Goal: Task Accomplishment & Management: Use online tool/utility

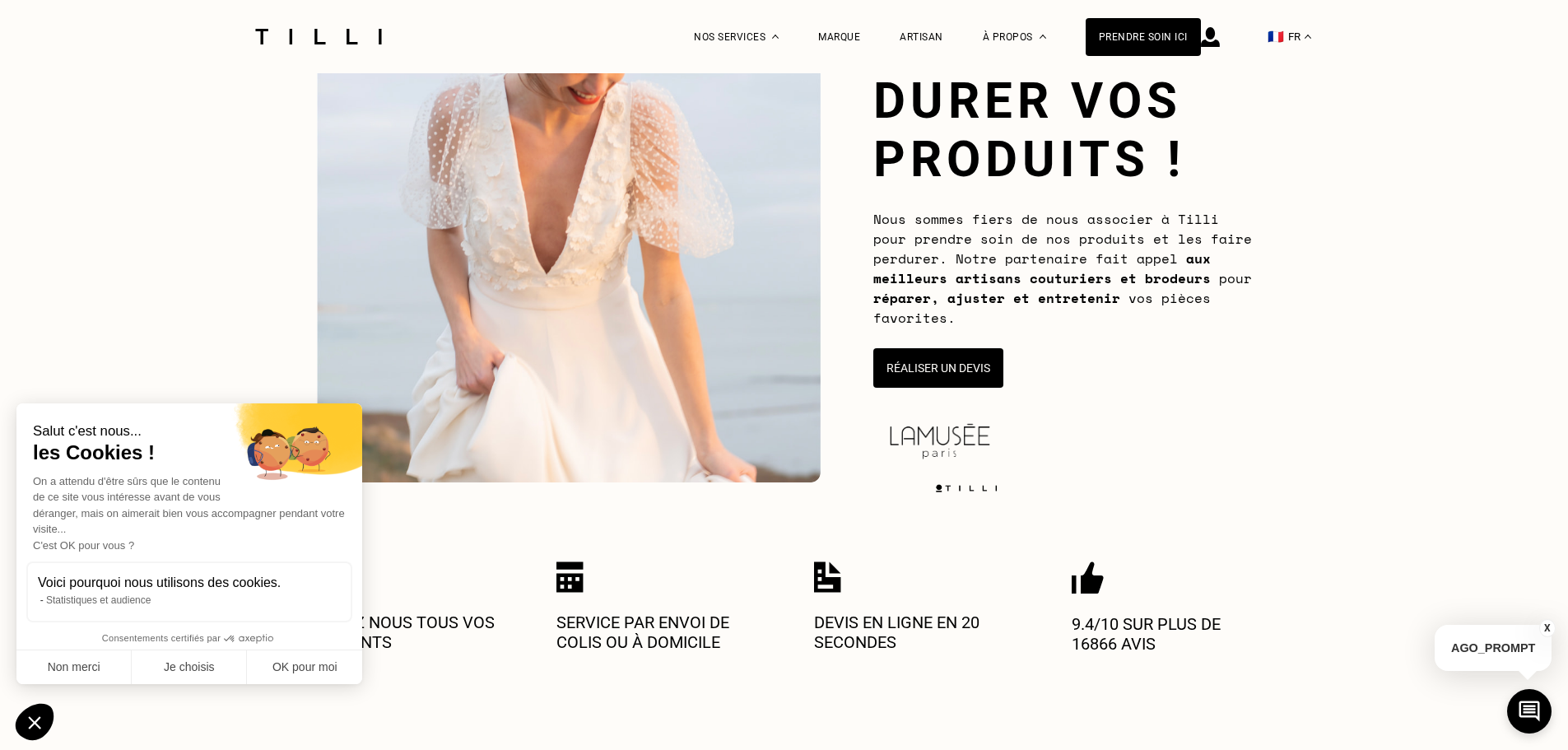
scroll to position [163, 0]
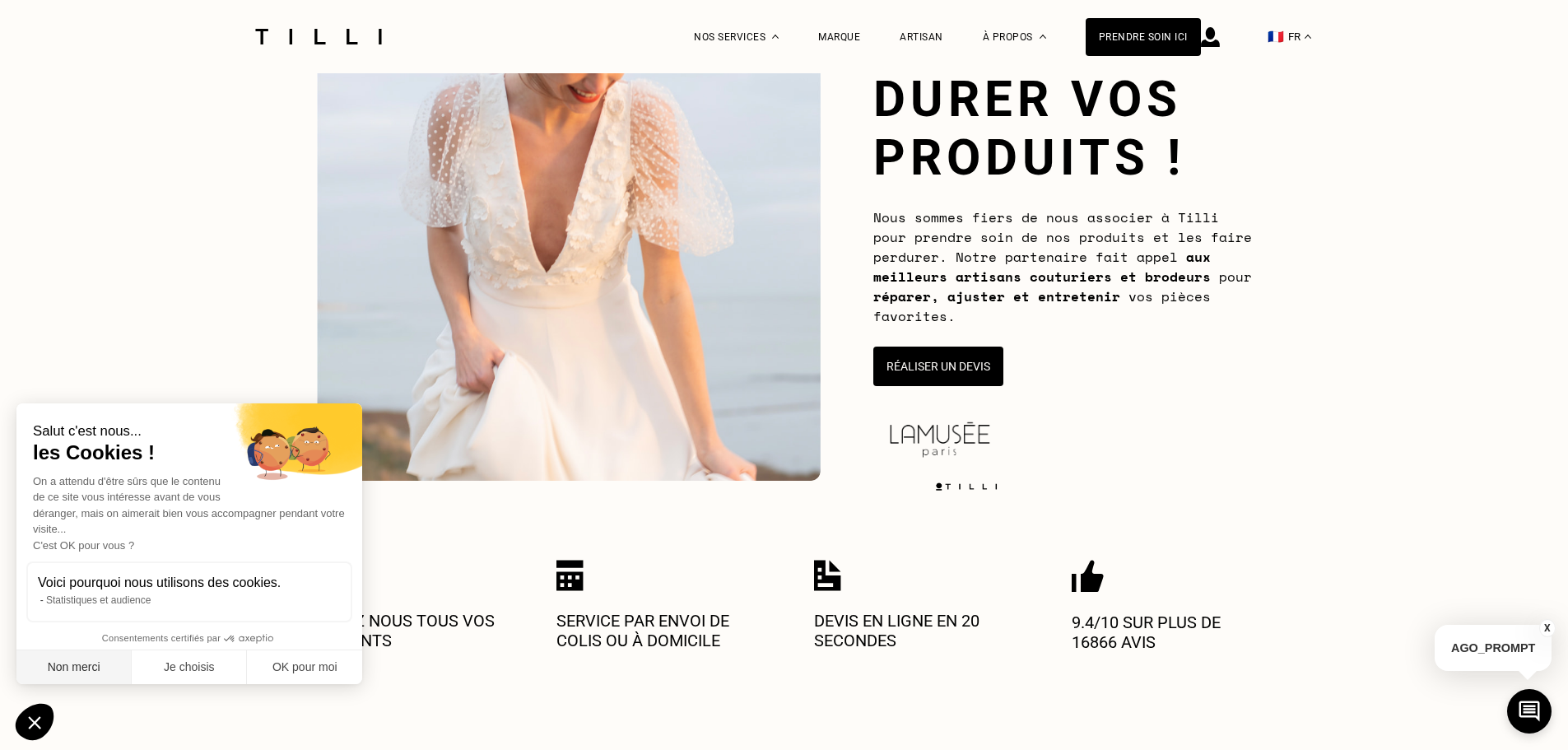
click at [92, 675] on button "Non merci" at bounding box center [74, 667] width 116 height 35
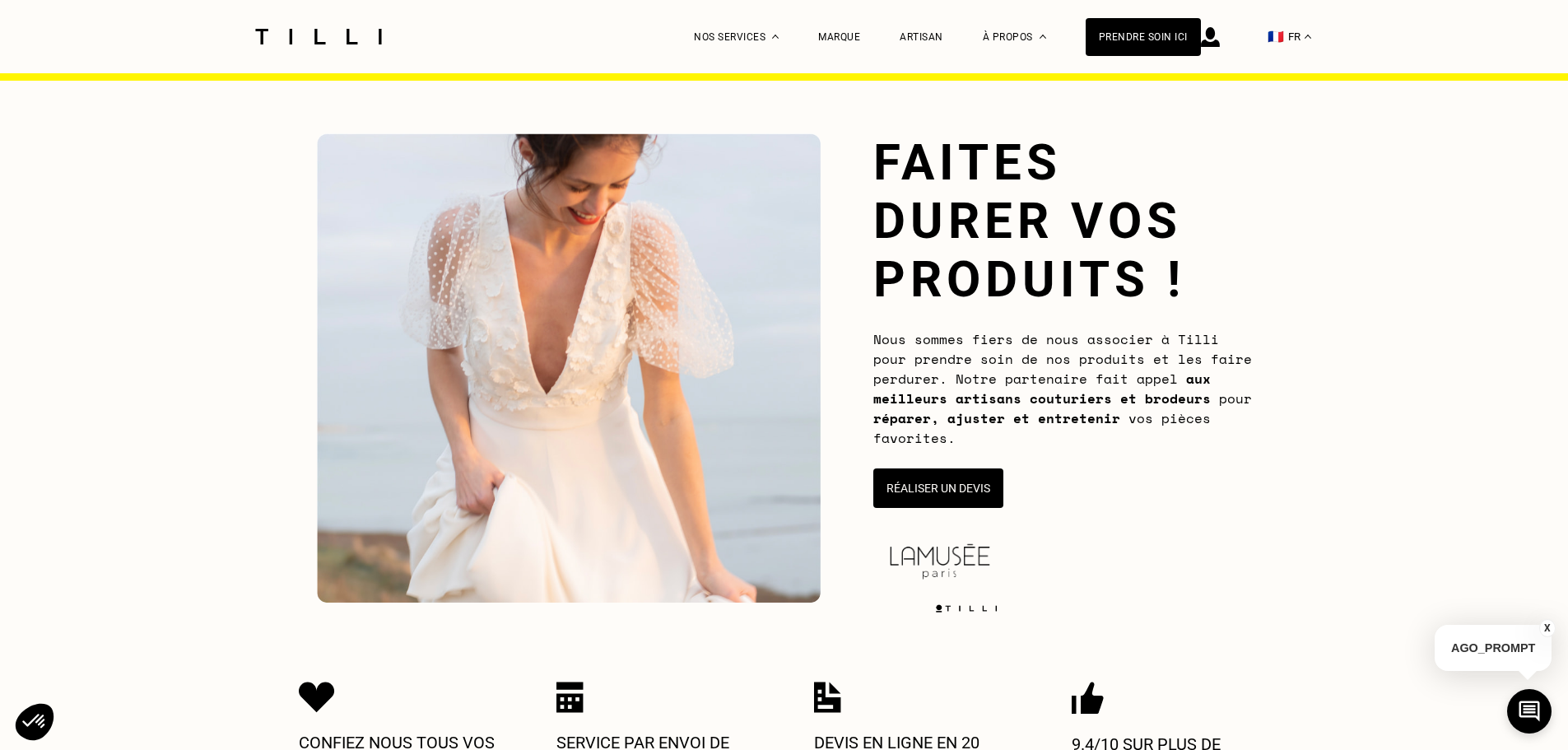
scroll to position [0, 0]
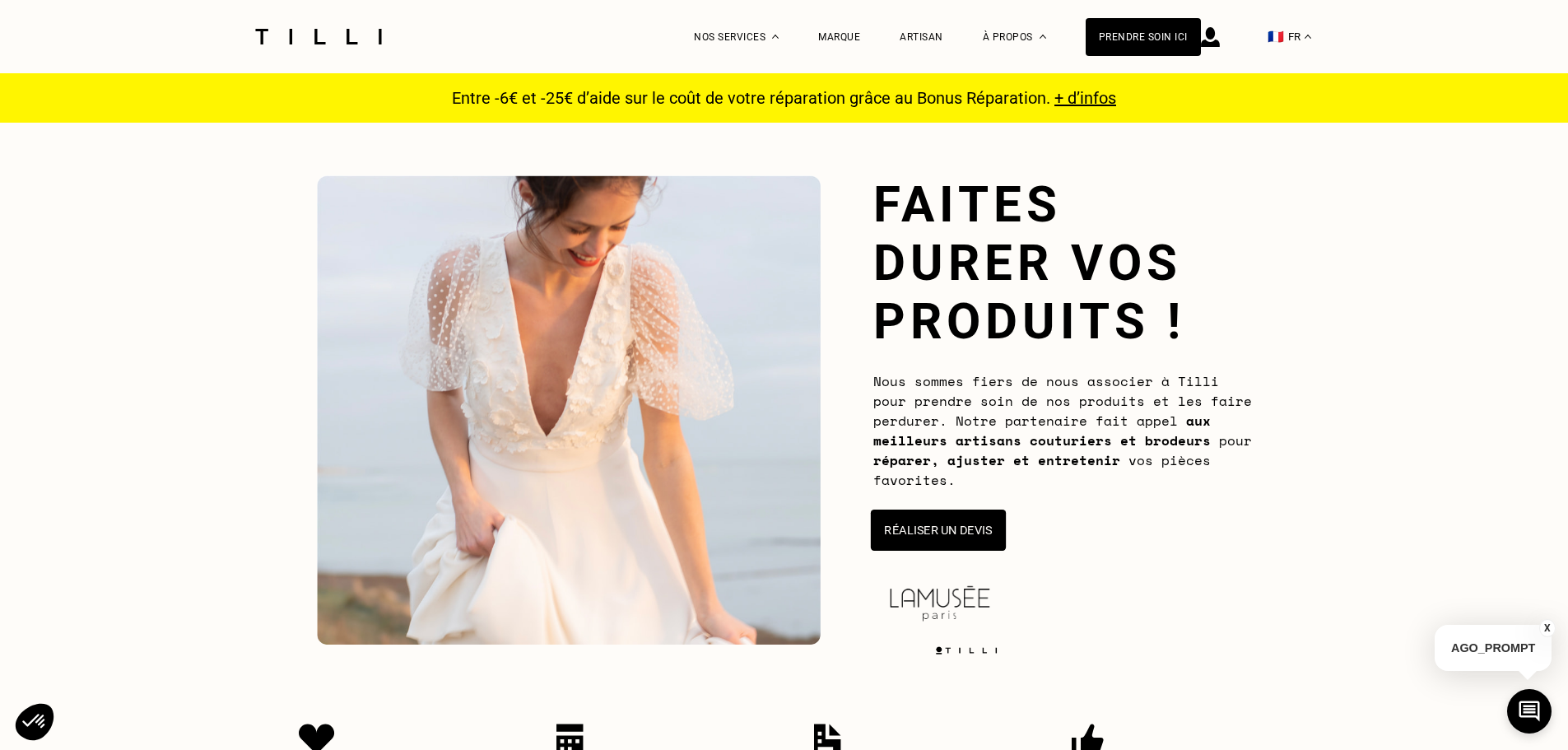
click at [981, 546] on button "Réaliser un devis" at bounding box center [937, 530] width 135 height 41
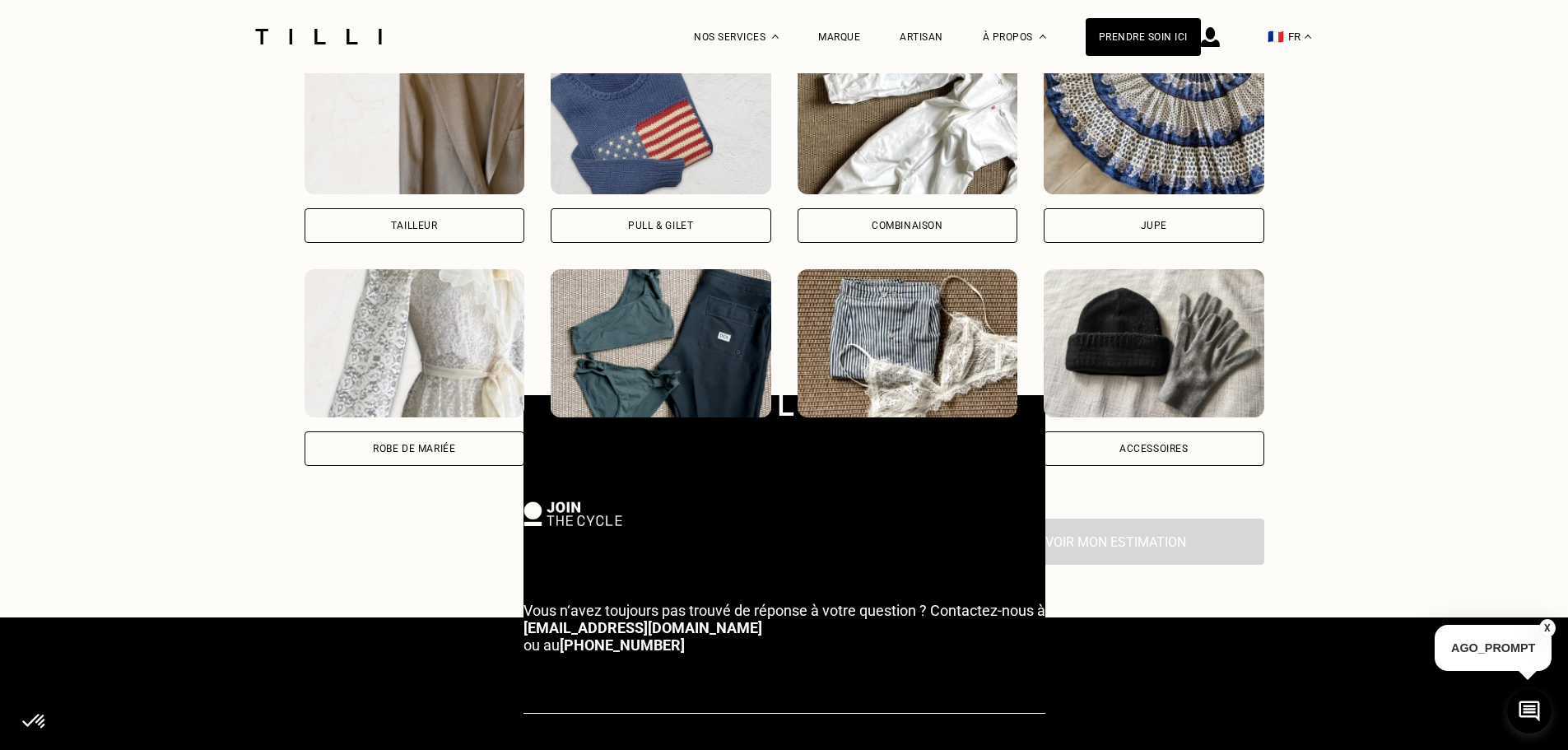
scroll to position [1254, 0]
click at [904, 225] on div "Combinaison" at bounding box center [908, 224] width 72 height 10
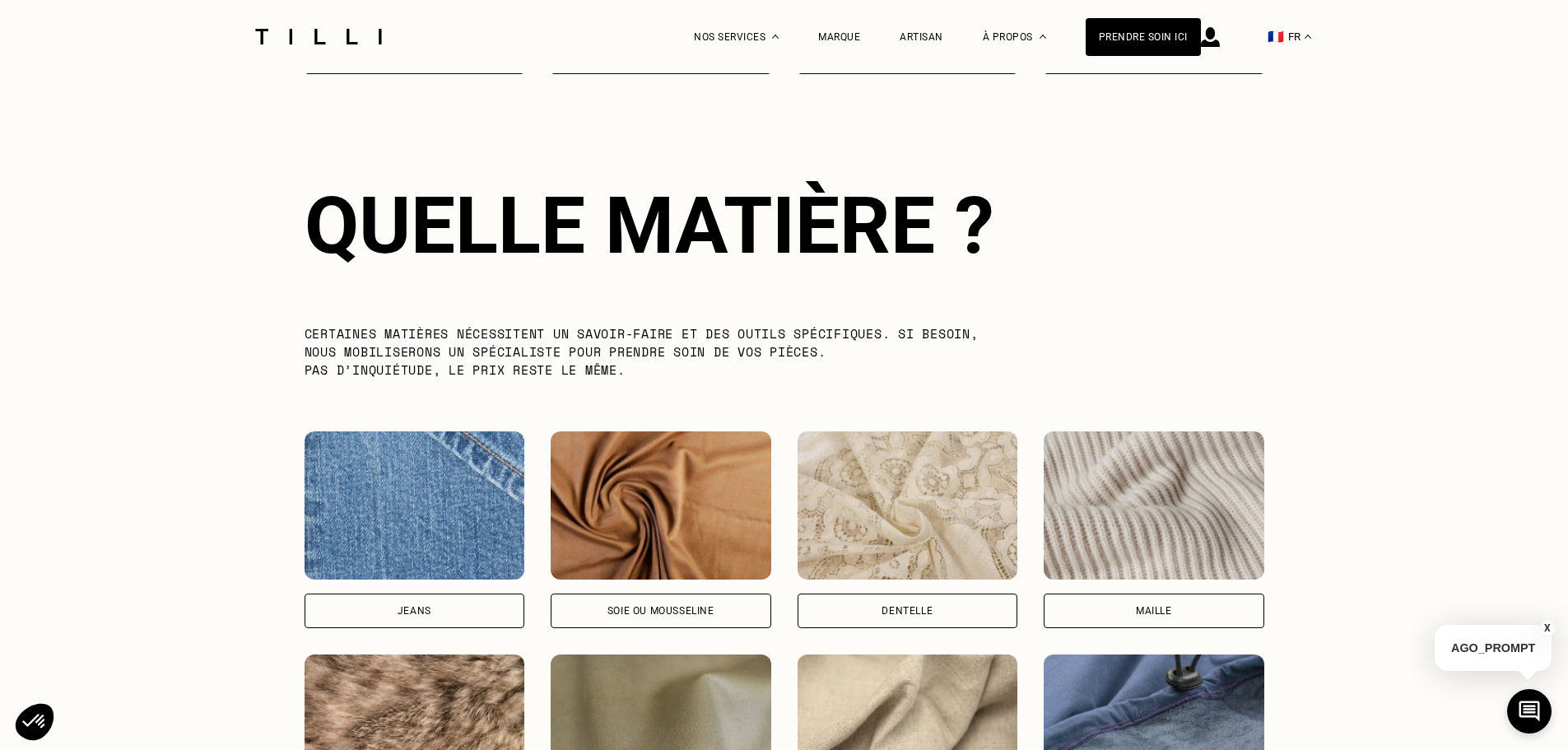
scroll to position [1673, 0]
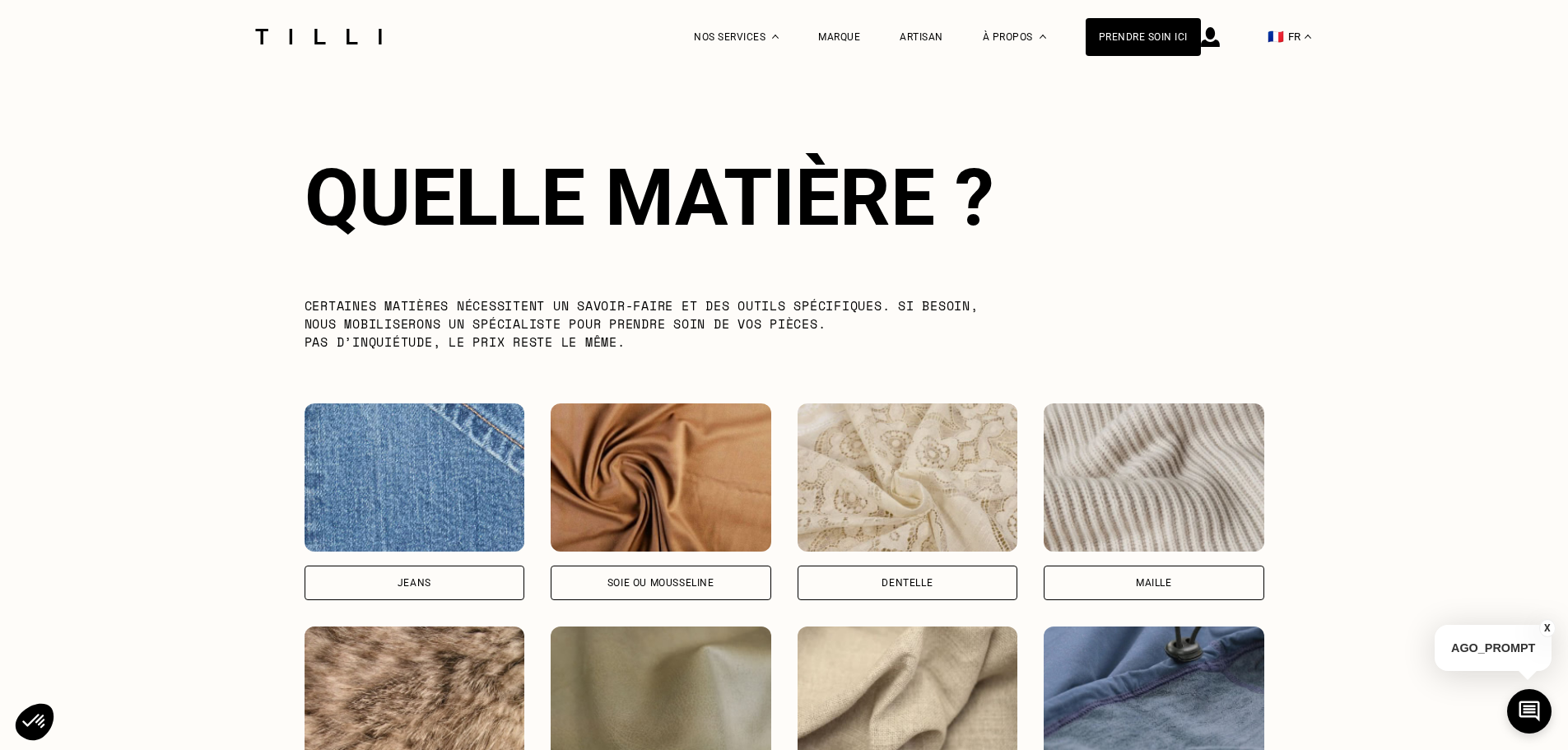
click at [656, 598] on div "Soie ou mousseline" at bounding box center [661, 583] width 220 height 35
select select "FR"
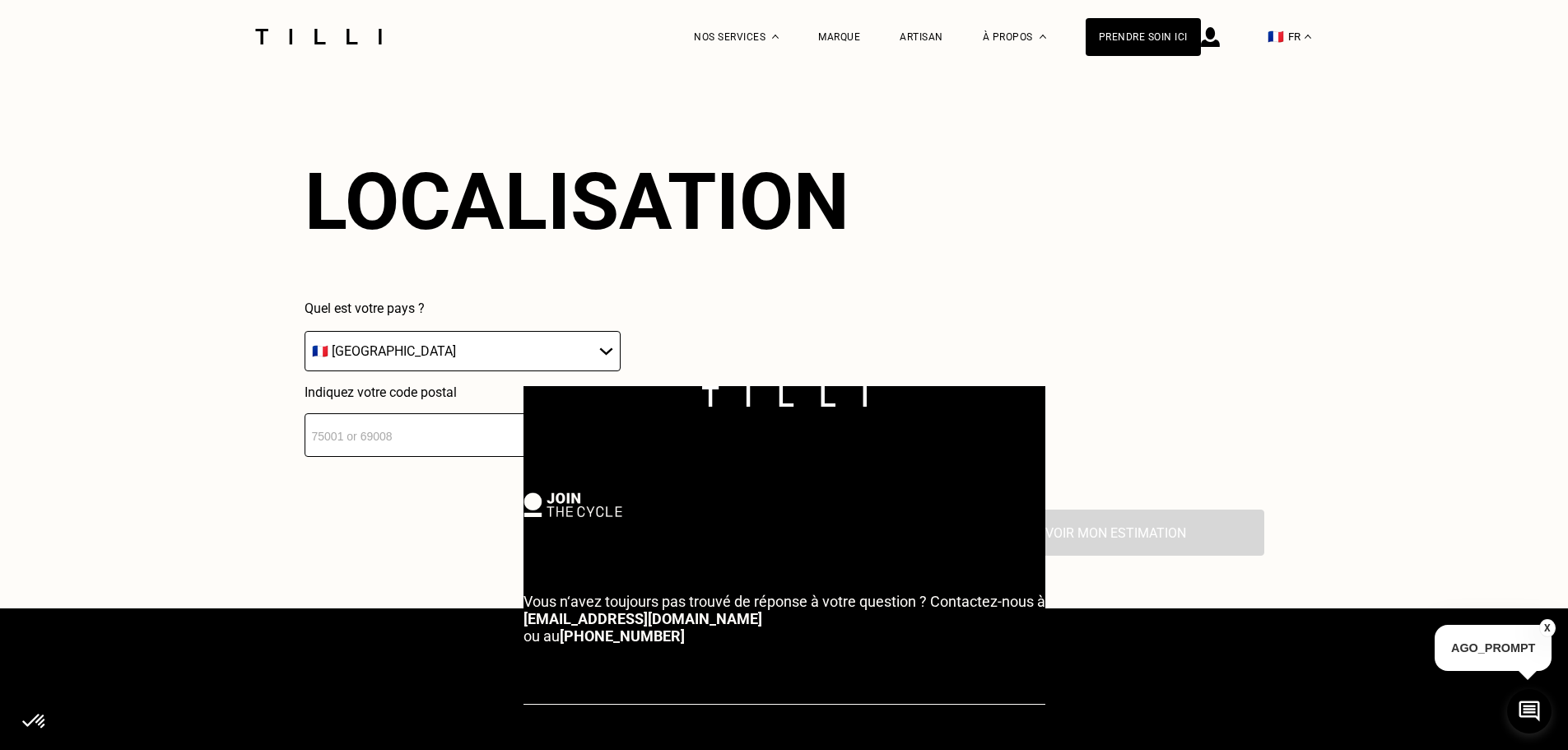
scroll to position [2452, 0]
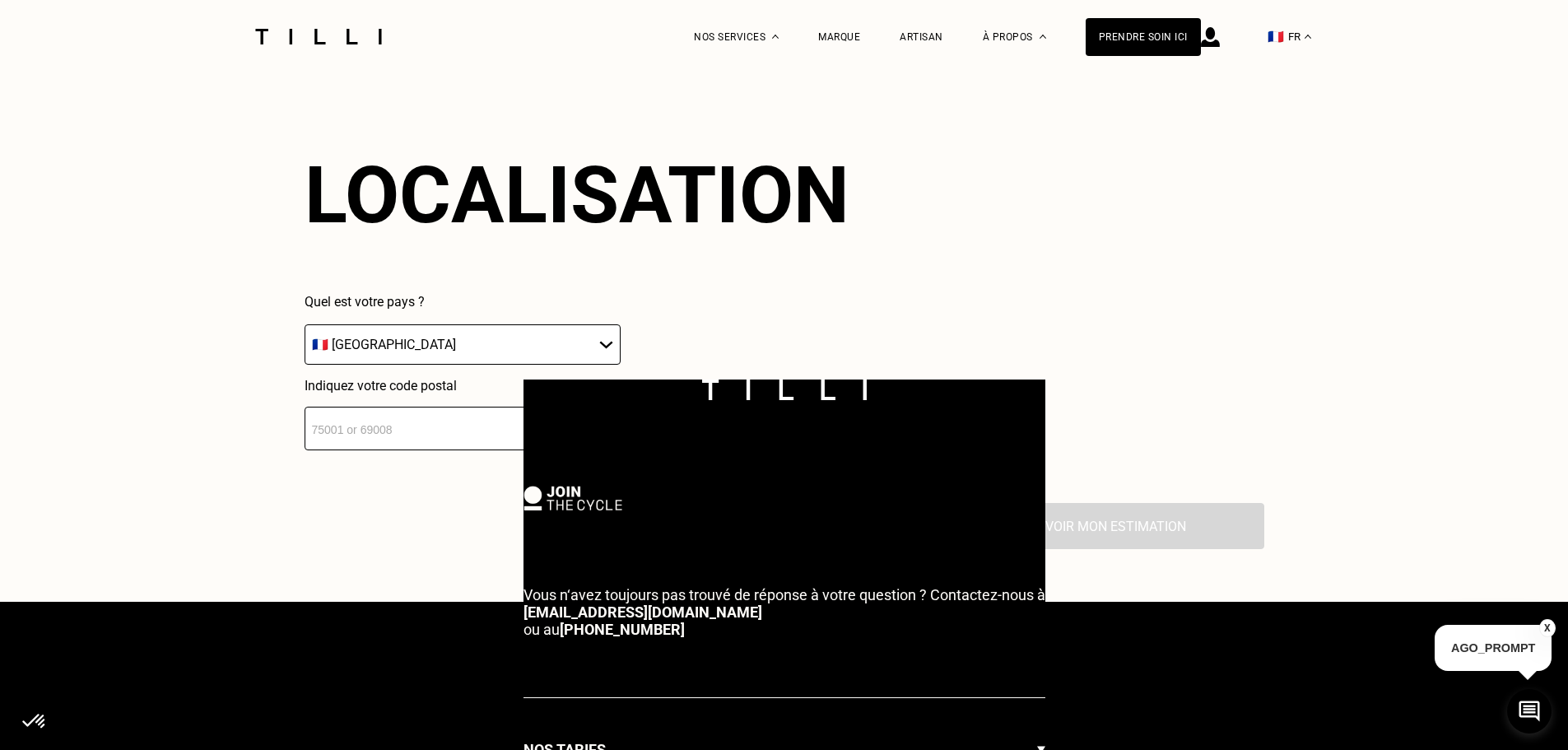
click at [416, 445] on input "number" at bounding box center [463, 429] width 316 height 44
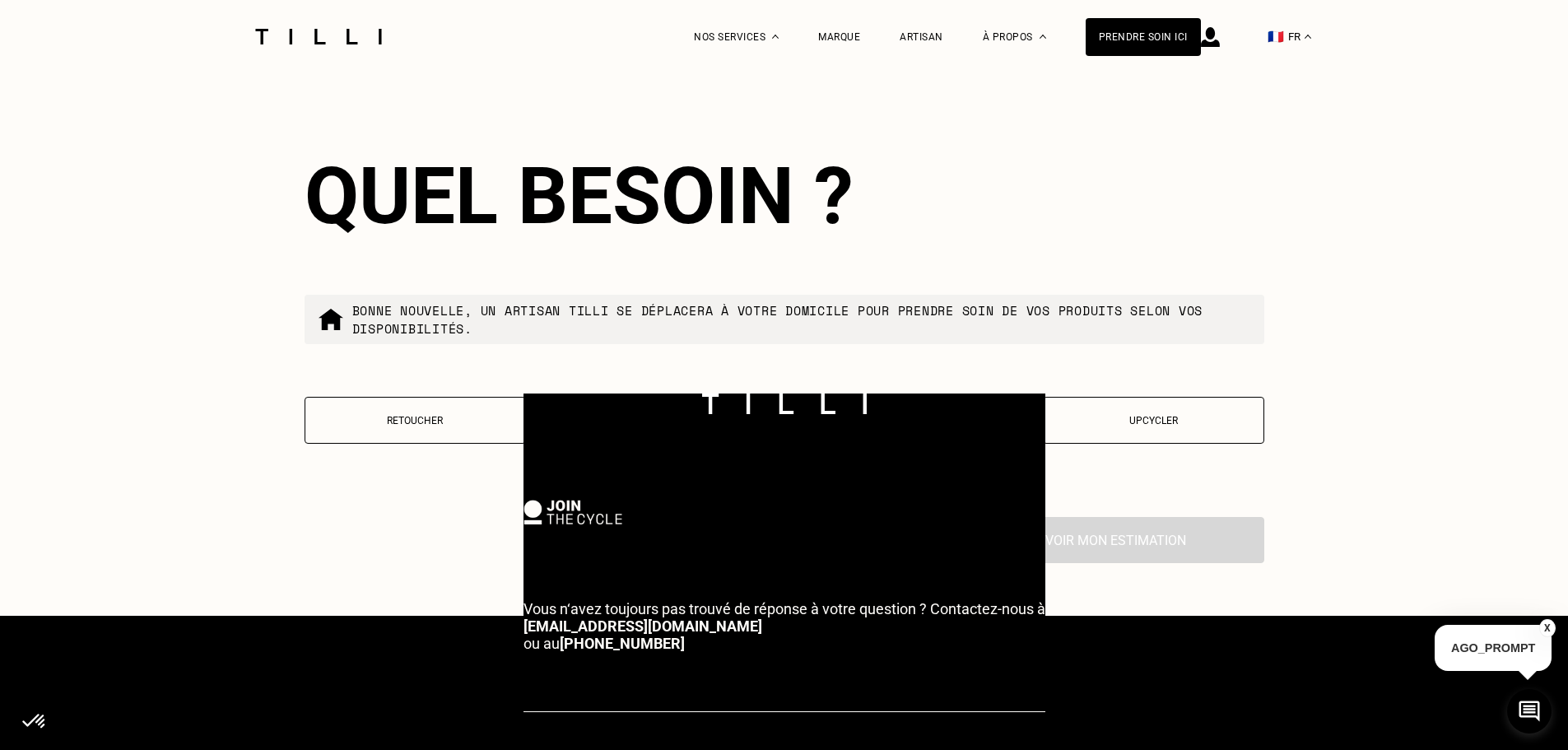
scroll to position [2861, 0]
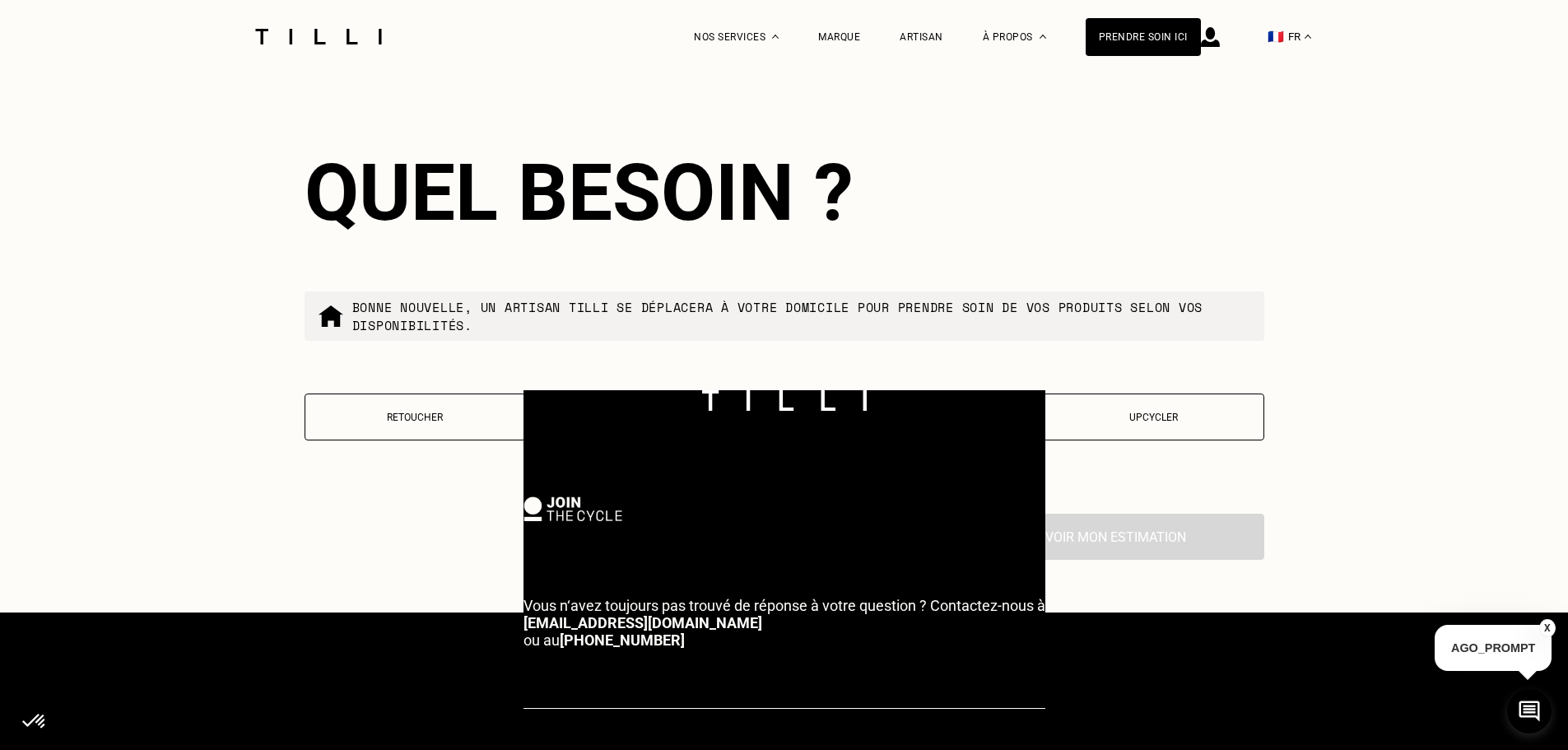
type input "33800"
click at [353, 494] on div "Quel besoin ? Bonne nouvelle, un artisan tilli se déplacera à votre domicile po…" at bounding box center [785, 303] width 960 height 420
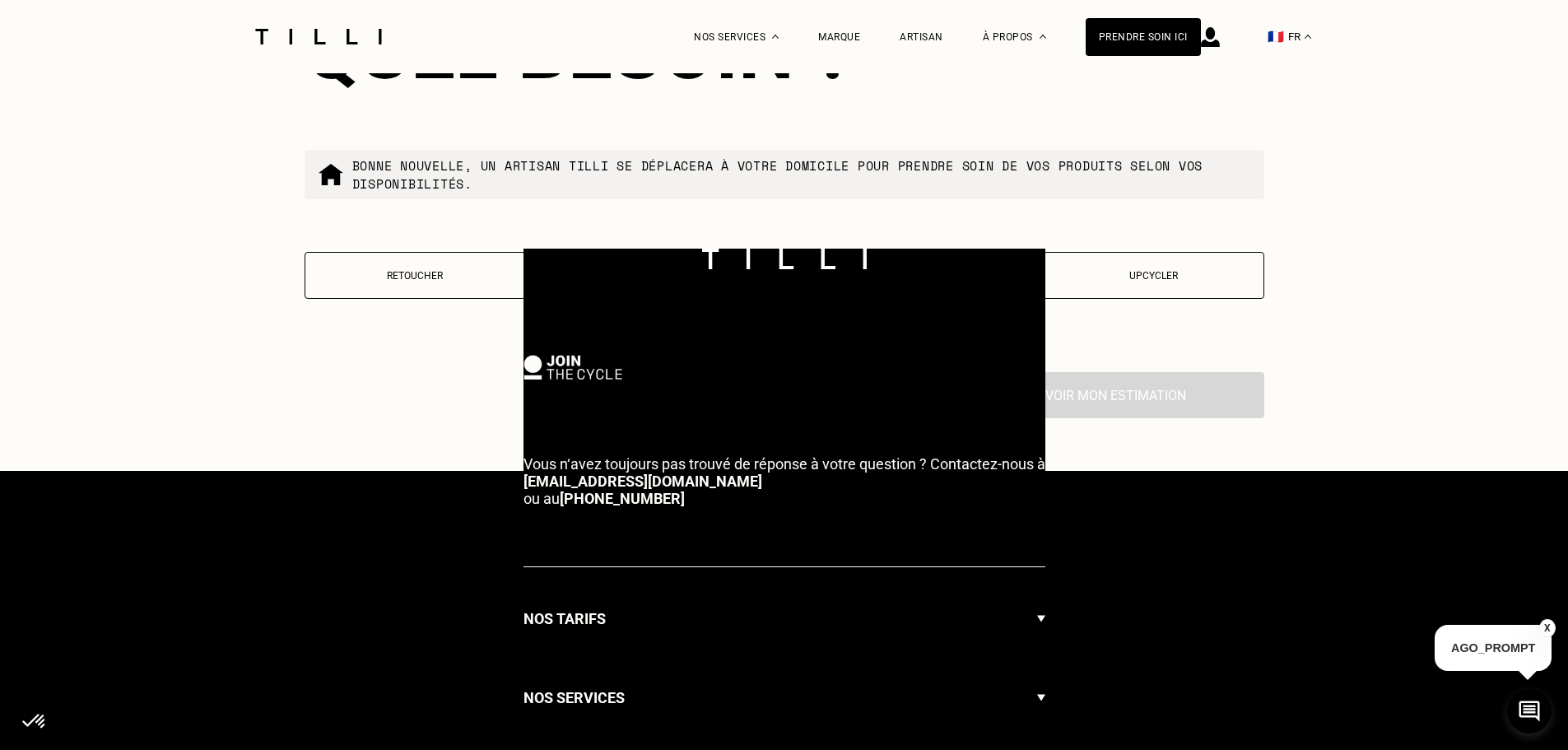
scroll to position [3003, 0]
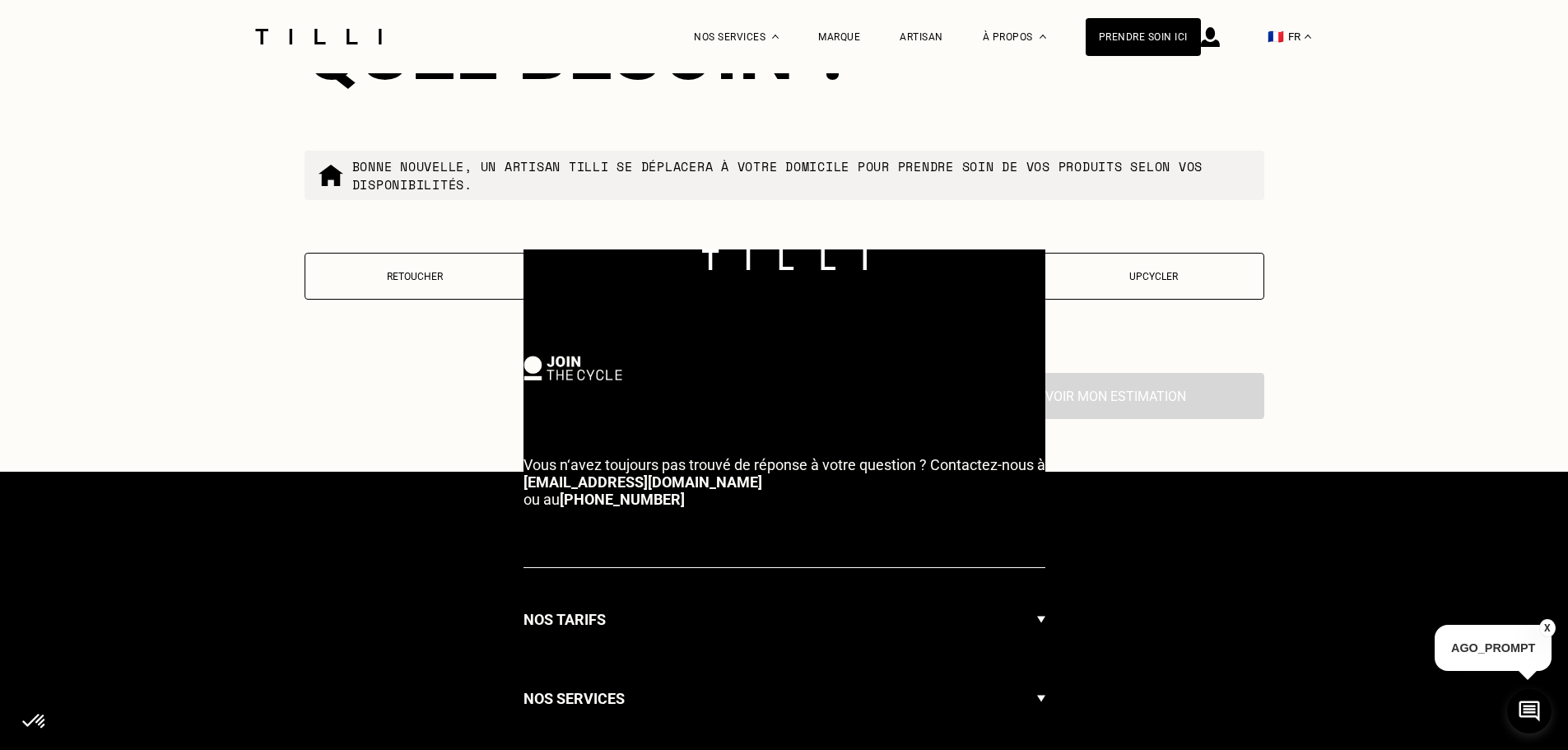
click at [391, 283] on p "Retoucher" at bounding box center [416, 276] width 204 height 12
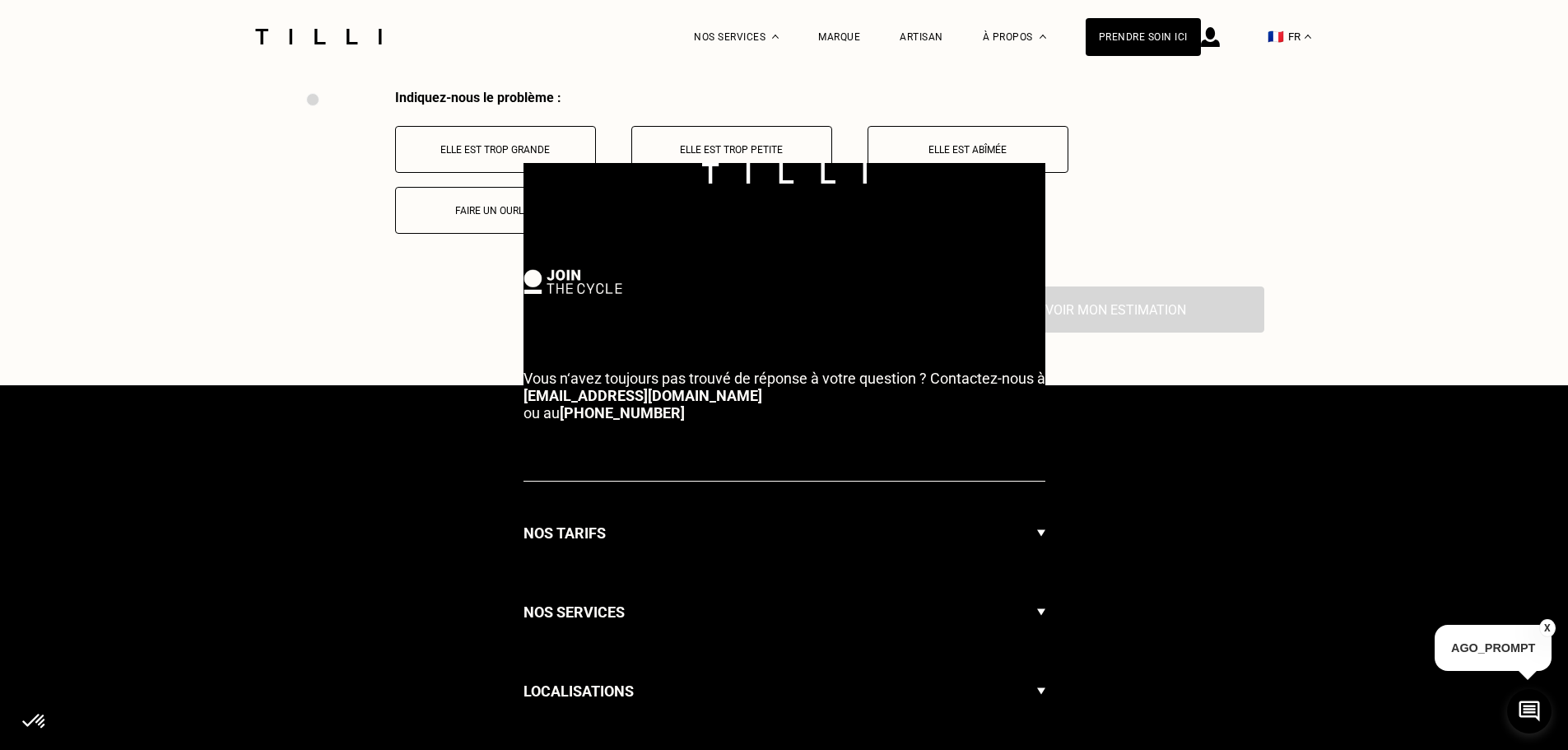
scroll to position [3285, 0]
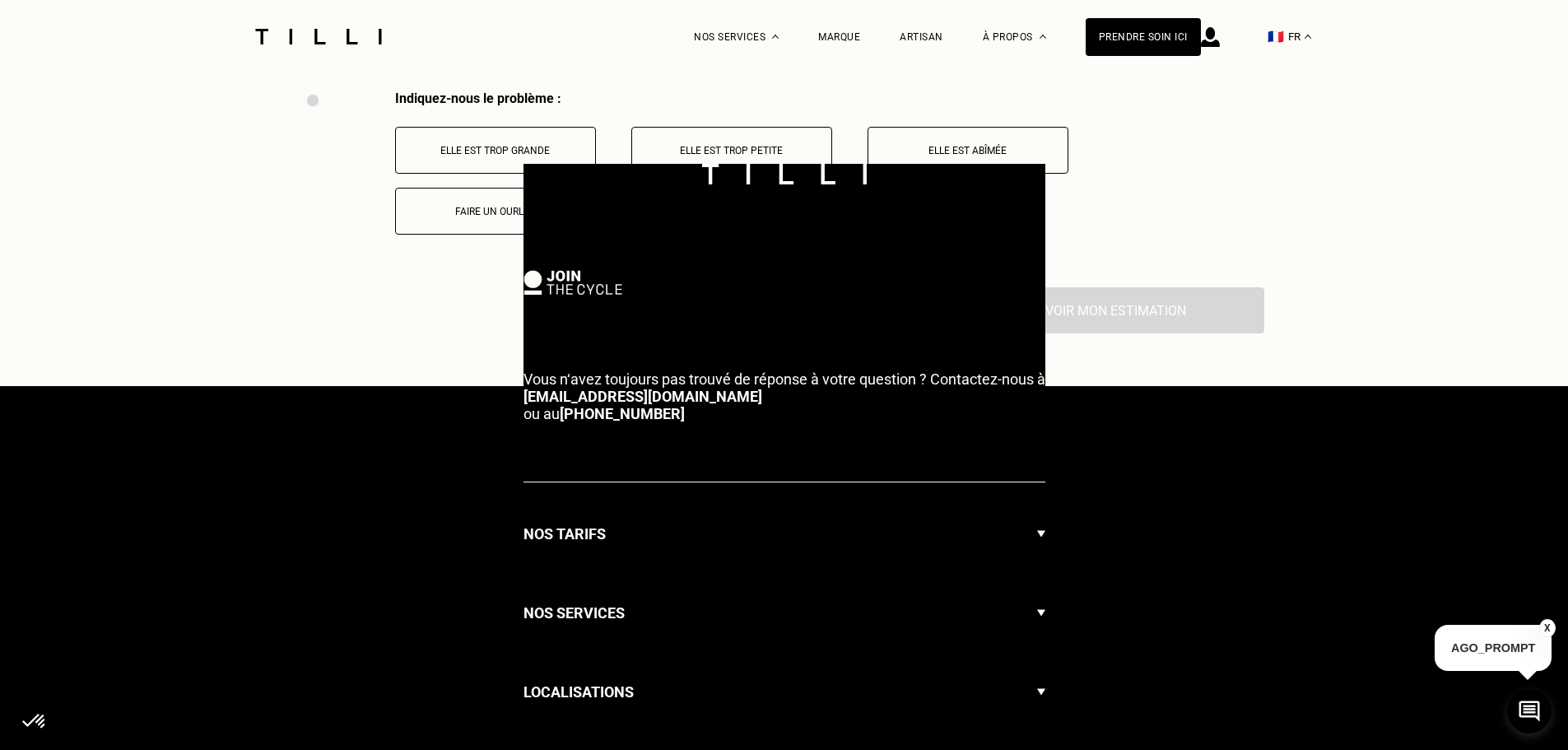
click at [427, 156] on p "Elle est trop grande" at bounding box center [495, 151] width 183 height 12
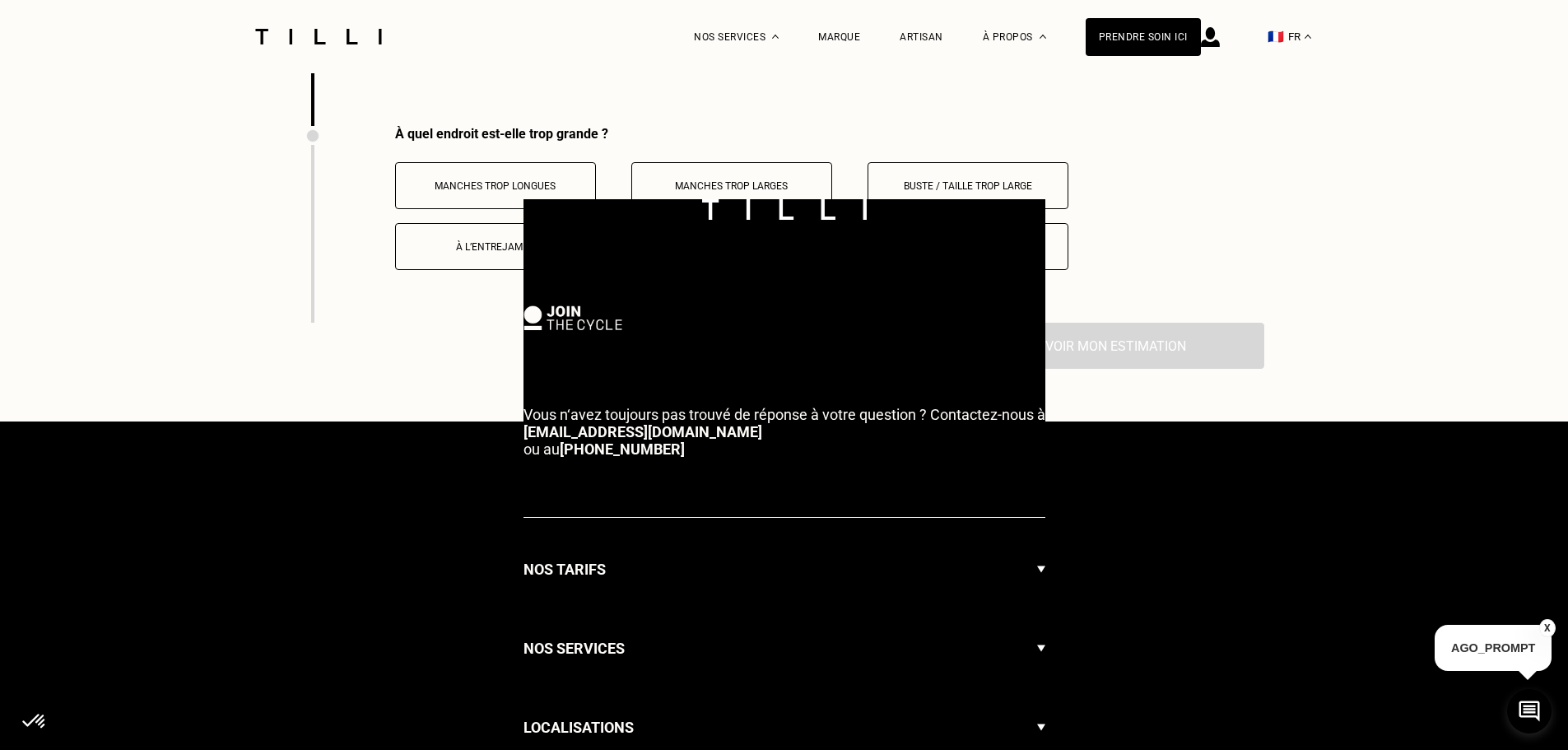
scroll to position [3481, 0]
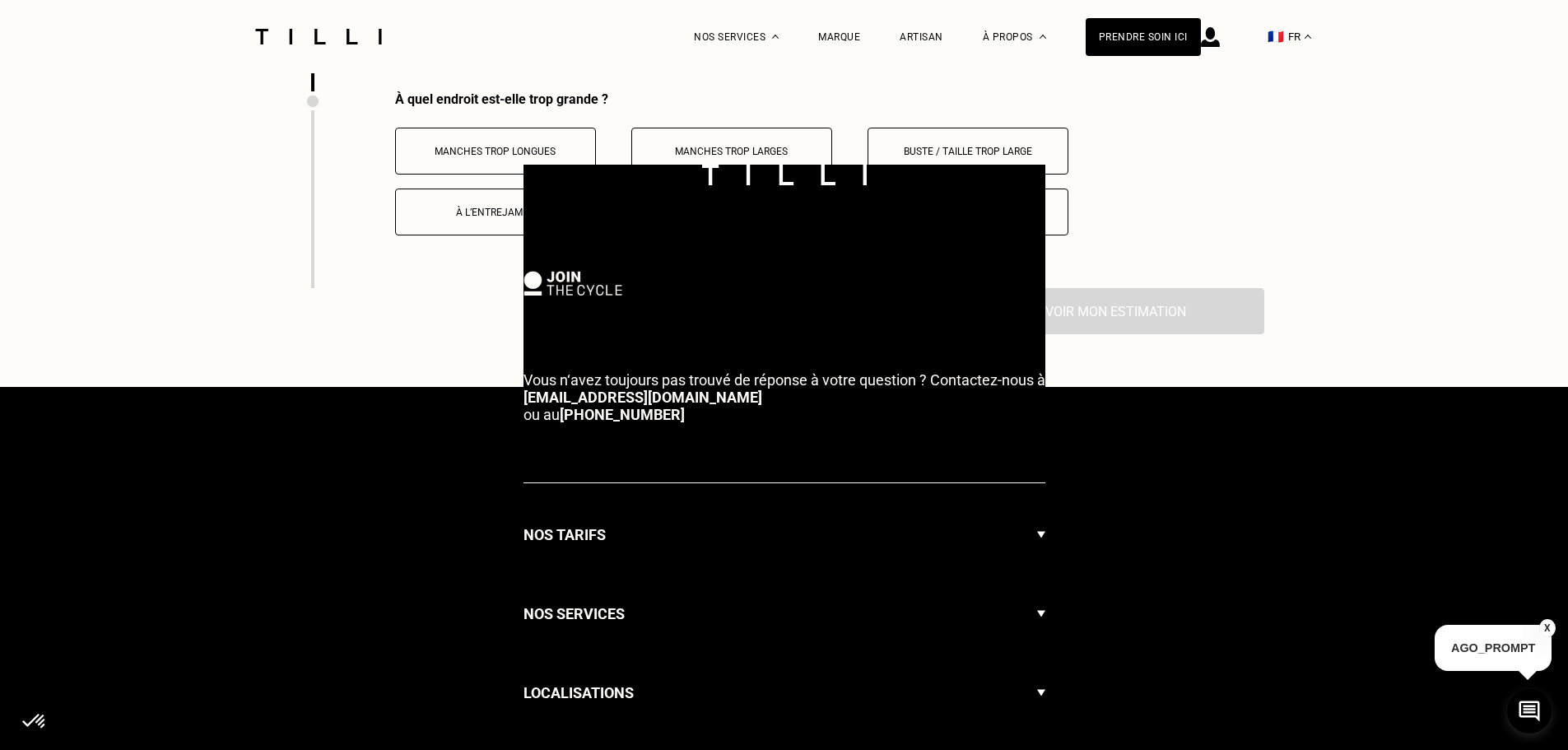
click at [910, 157] on p "Buste / Taille trop large" at bounding box center [968, 151] width 183 height 12
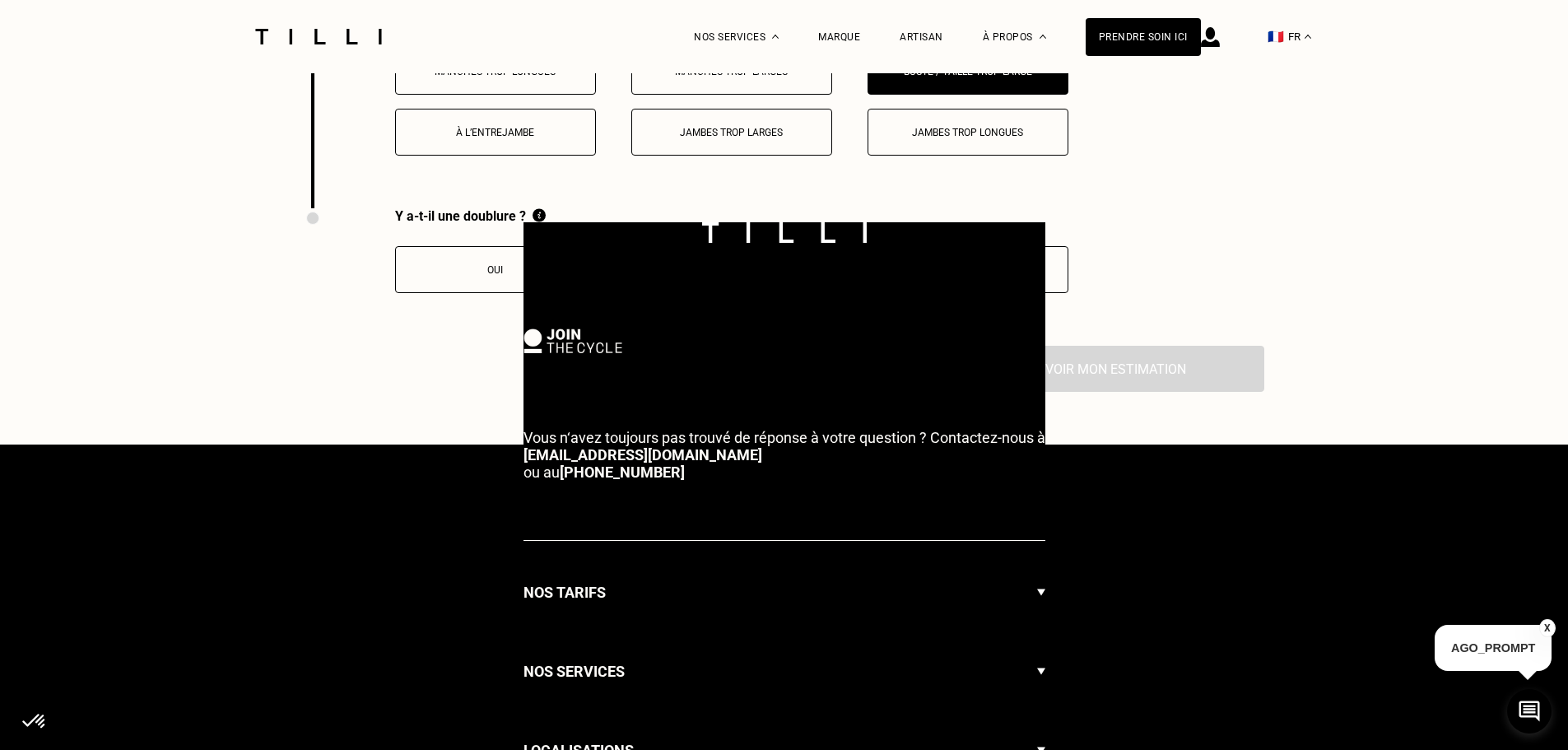
scroll to position [3562, 0]
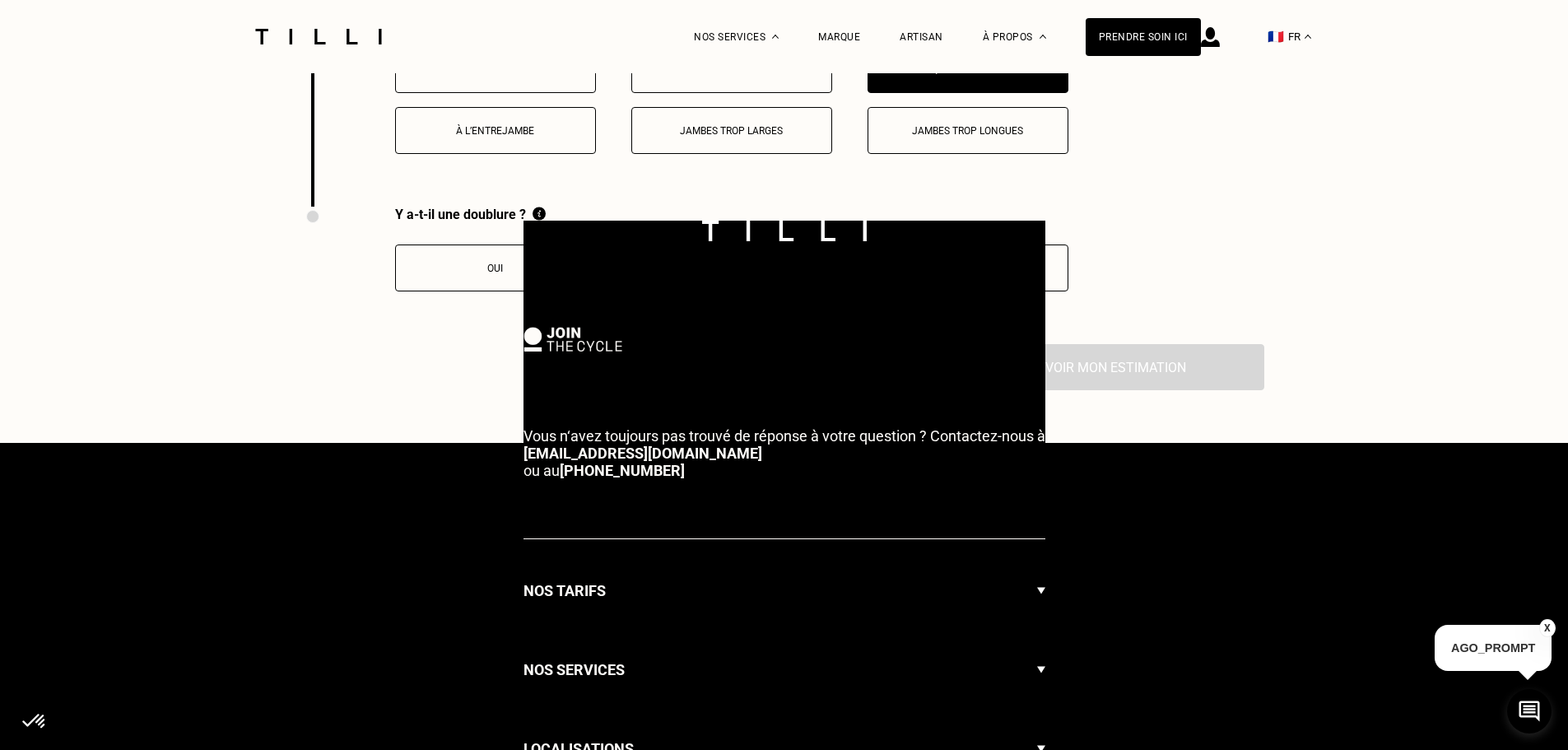
click at [405, 344] on div "Y a-t-il une doublure ? Oui Non Je ne sais pas" at bounding box center [687, 275] width 764 height 138
click at [1041, 291] on button "Je ne sais pas" at bounding box center [968, 267] width 201 height 47
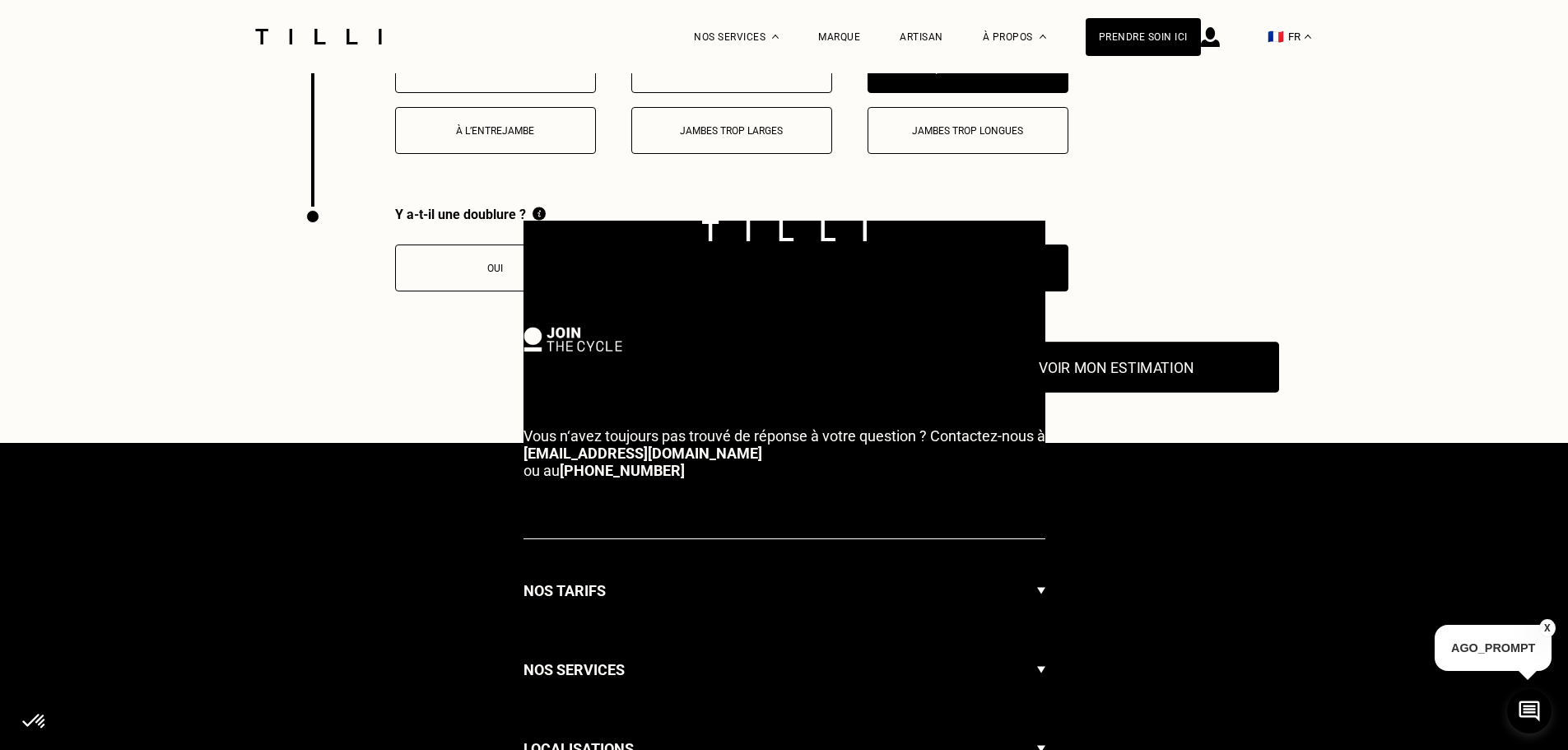
click at [1083, 375] on button "Voir mon estimation" at bounding box center [1115, 368] width 326 height 51
